Goal: Use online tool/utility: Use online tool/utility

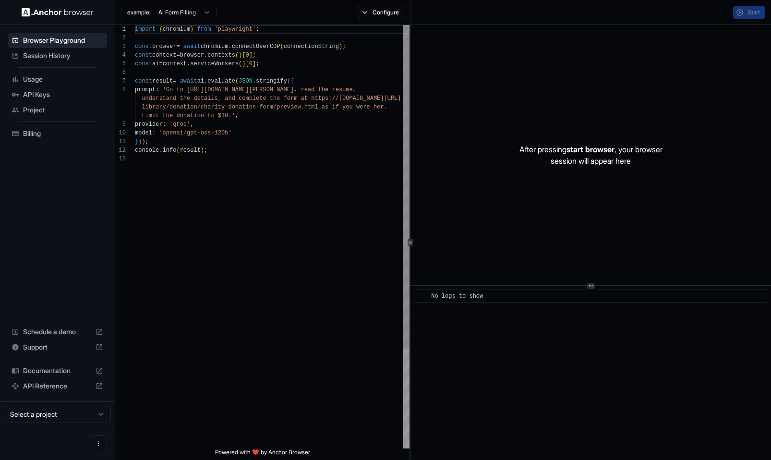
scroll to position [60, 0]
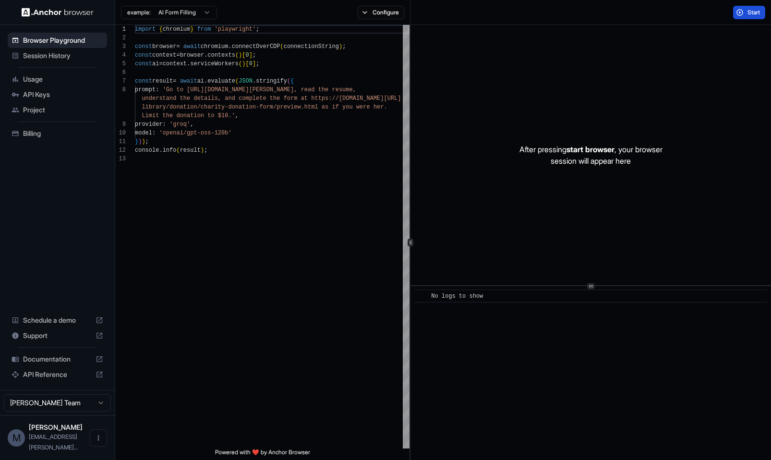
click at [753, 11] on span "Start" at bounding box center [753, 13] width 13 height 8
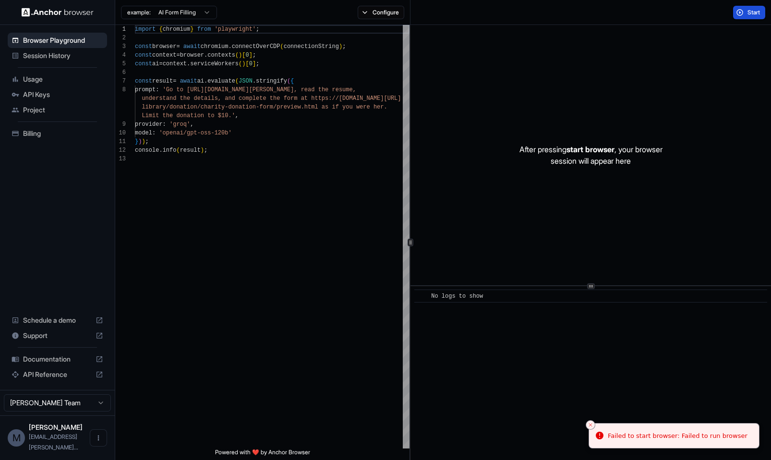
click at [750, 12] on span "Start" at bounding box center [753, 13] width 13 height 8
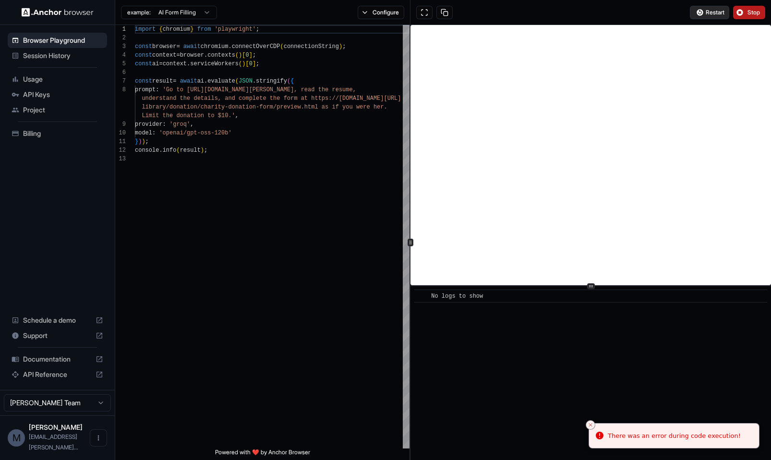
click at [713, 9] on span "Restart" at bounding box center [715, 13] width 19 height 8
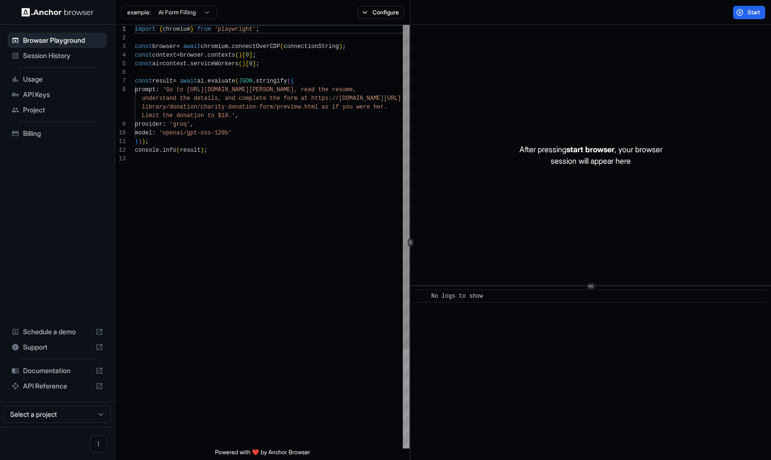
scroll to position [60, 0]
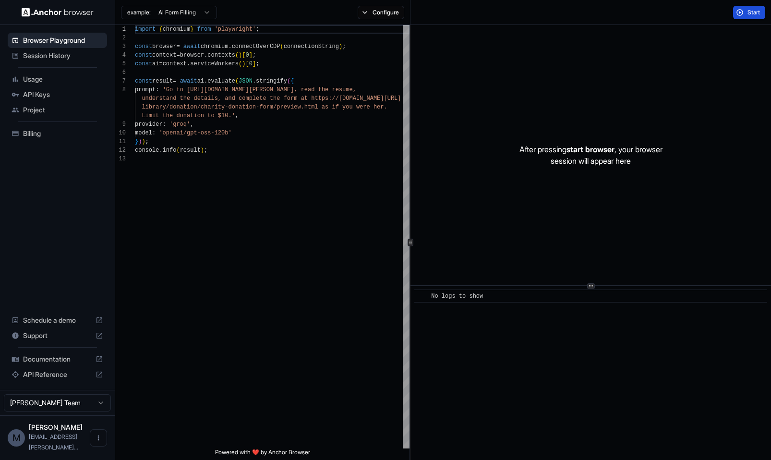
click at [741, 8] on button "Start" at bounding box center [749, 12] width 32 height 13
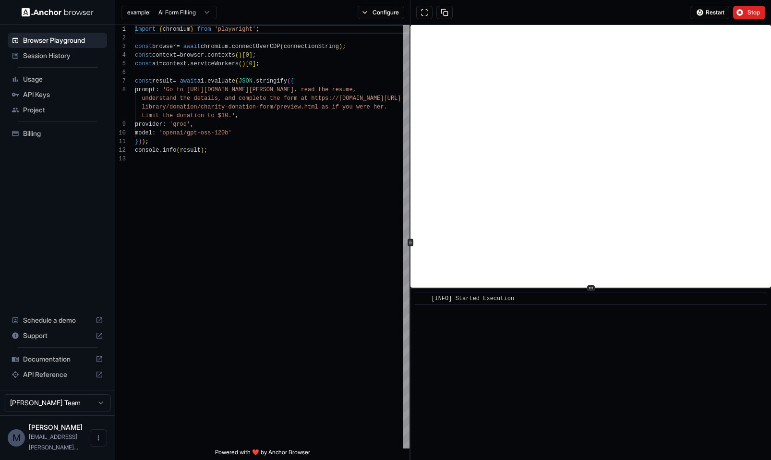
click at [590, 290] on icon at bounding box center [590, 288] width 5 height 5
